Goal: Task Accomplishment & Management: Manage account settings

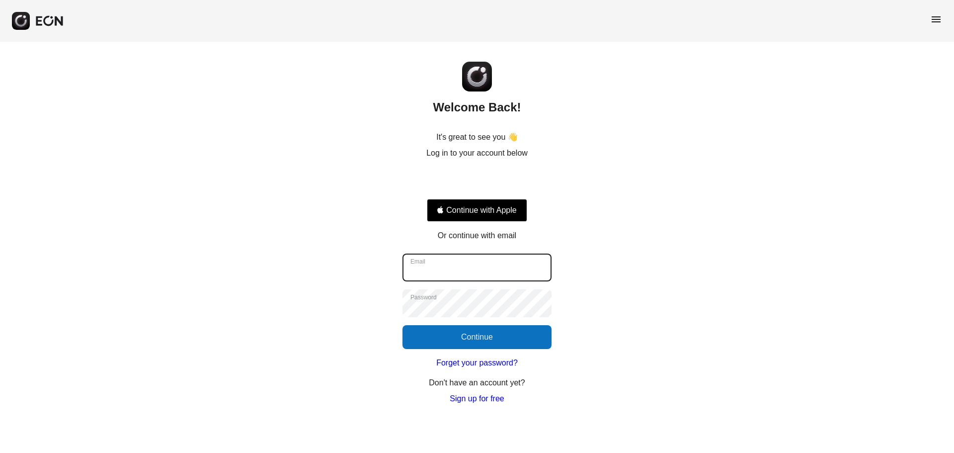
click at [504, 272] on input "Email" at bounding box center [477, 268] width 149 height 28
click at [526, 267] on input "Email" at bounding box center [477, 268] width 149 height 28
click at [0, 405] on com-1password-button at bounding box center [0, 405] width 0 height 0
type input "**********"
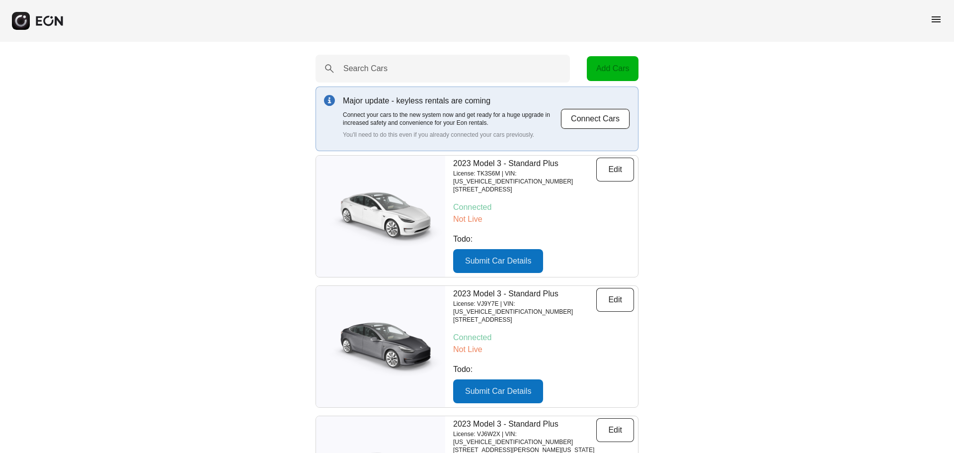
click at [933, 18] on span "menu" at bounding box center [937, 19] width 12 height 12
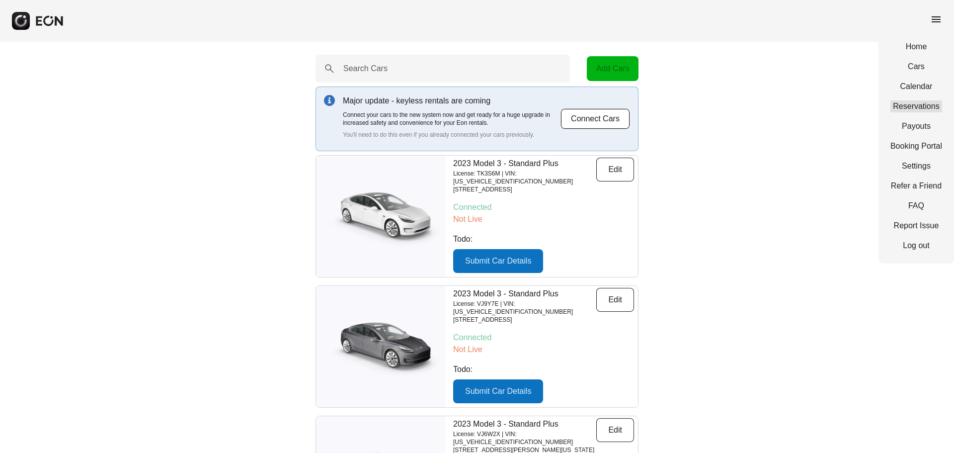
click at [902, 108] on link "Reservations" at bounding box center [917, 106] width 52 height 12
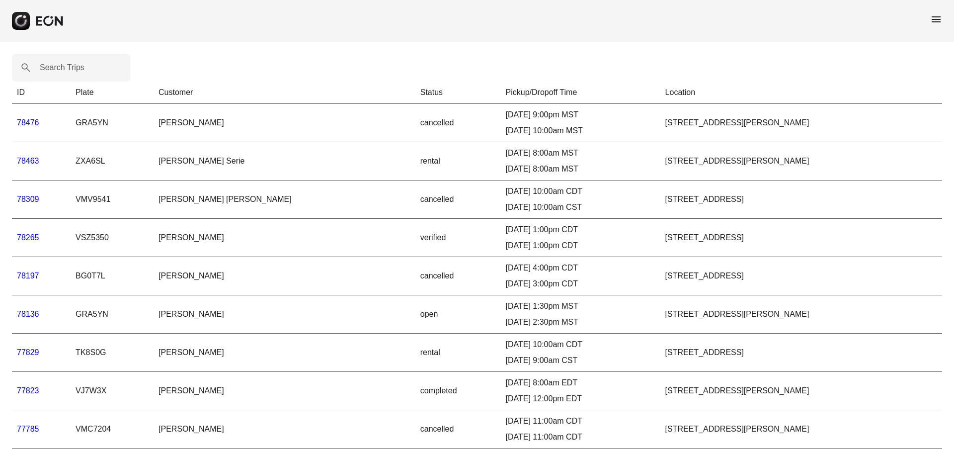
click at [930, 15] on div "menu" at bounding box center [477, 21] width 954 height 42
click at [932, 19] on span "menu" at bounding box center [937, 19] width 12 height 12
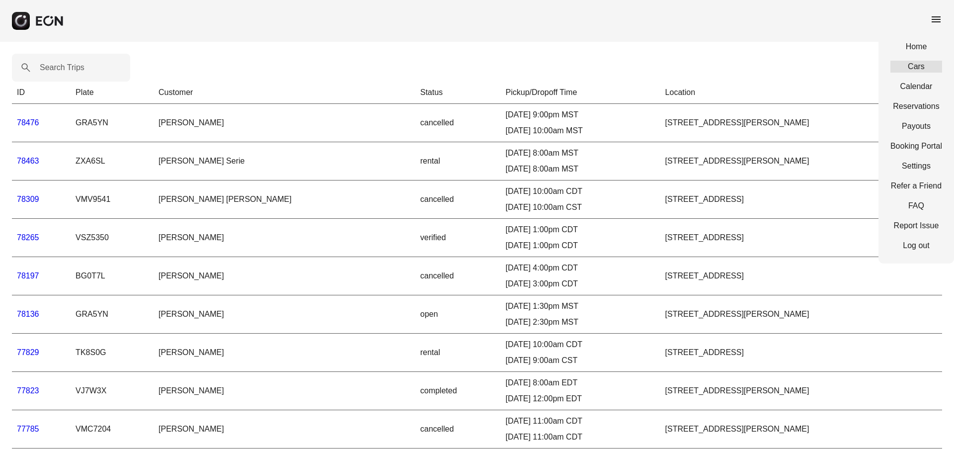
click at [915, 66] on link "Cars" at bounding box center [917, 67] width 52 height 12
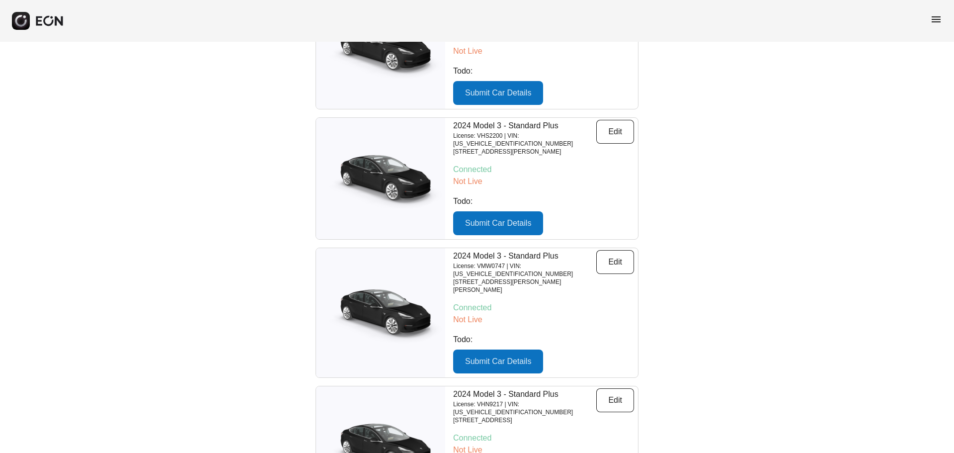
scroll to position [4903, 0]
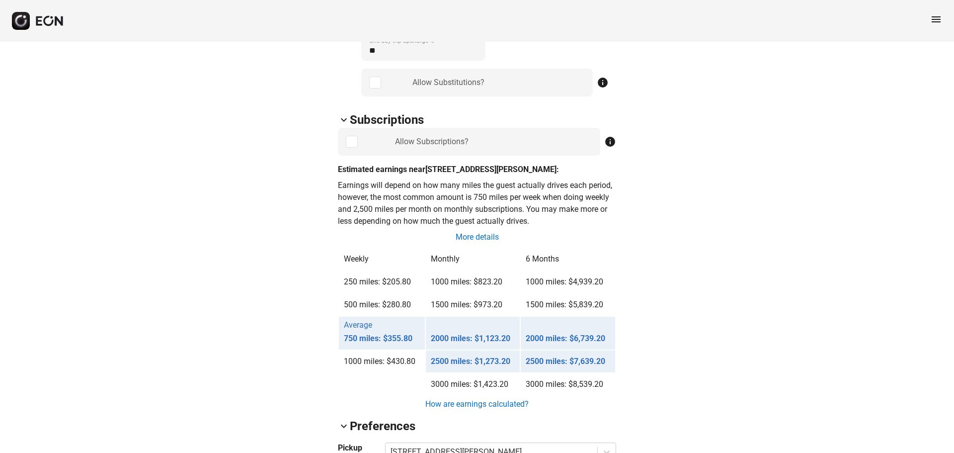
scroll to position [653, 0]
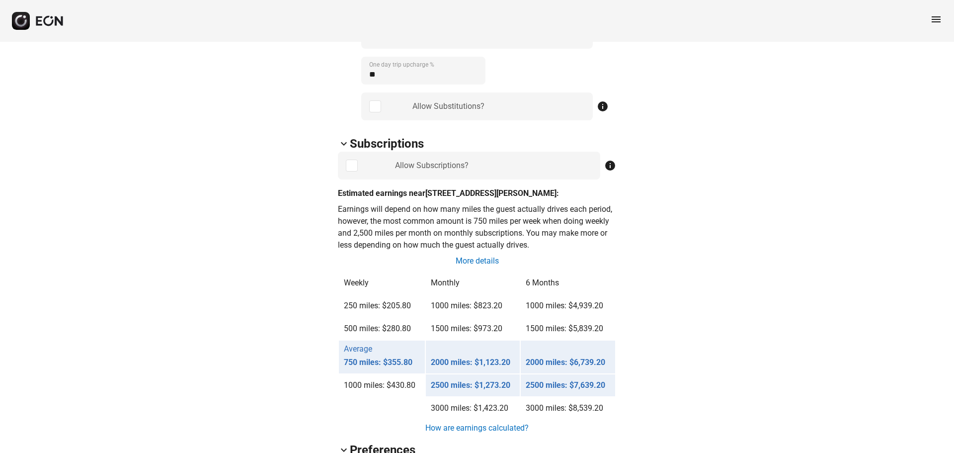
click at [939, 20] on span "menu" at bounding box center [937, 19] width 12 height 12
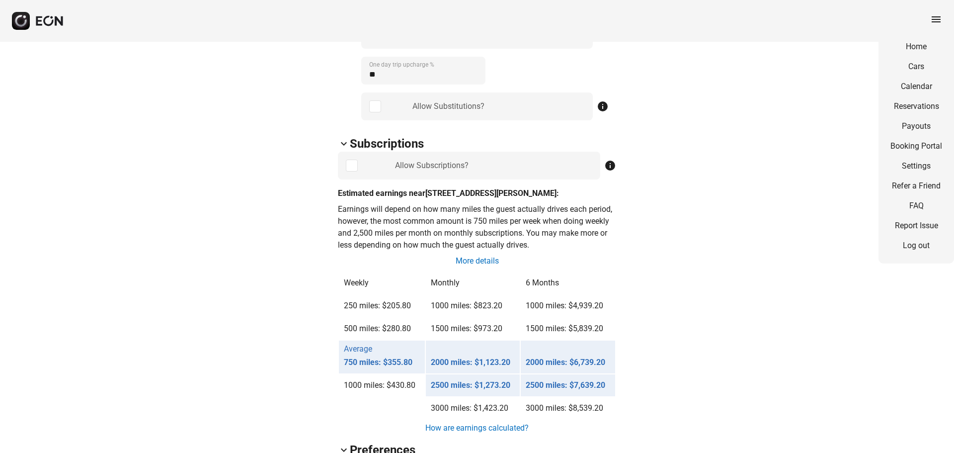
click at [732, 135] on div "arrow_back_ios VHS2200 [US_VEHICLE_IDENTIFICATION_NUMBER] 500% 0 lock Lock lock…" at bounding box center [477, 319] width 954 height 1860
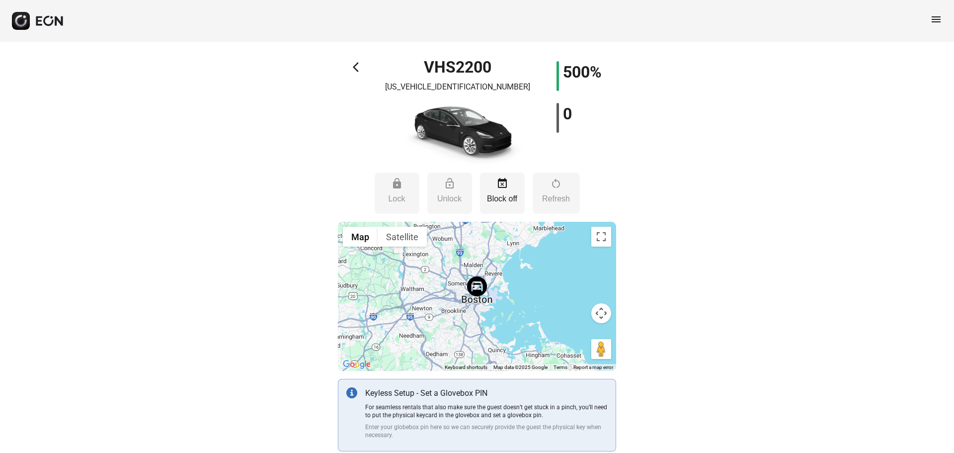
scroll to position [0, 0]
